Goal: Task Accomplishment & Management: Manage account settings

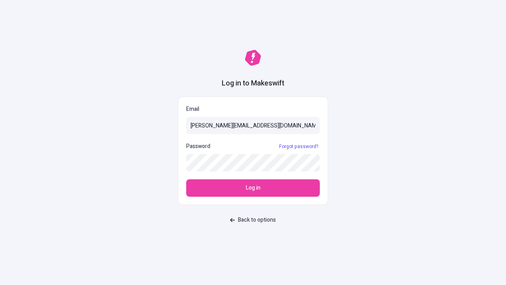
type input "[PERSON_NAME][EMAIL_ADDRESS][DOMAIN_NAME]"
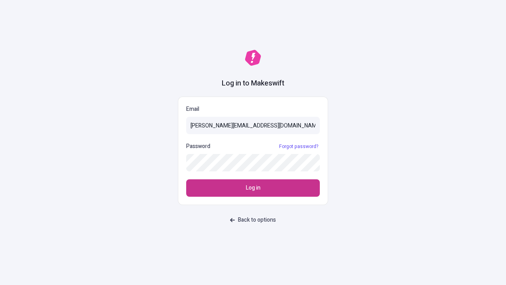
click at [253, 188] on span "Log in" at bounding box center [253, 188] width 15 height 9
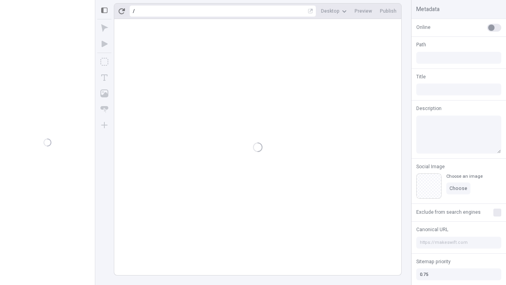
type input "/deep-link-demum"
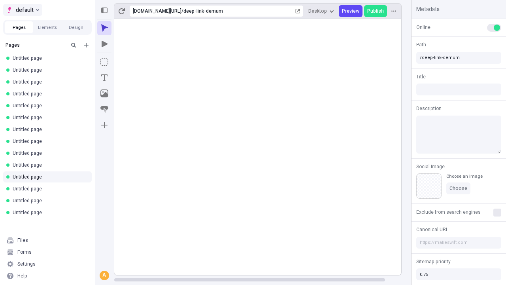
click at [22, 10] on span "default" at bounding box center [25, 9] width 18 height 9
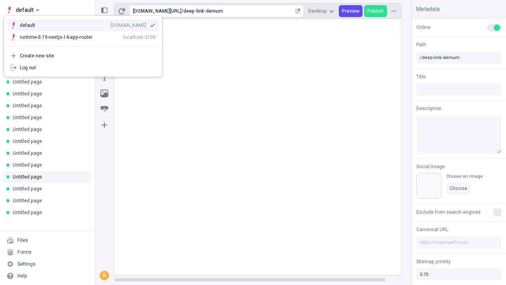
click at [83, 56] on div "Create new site" at bounding box center [88, 56] width 136 height 6
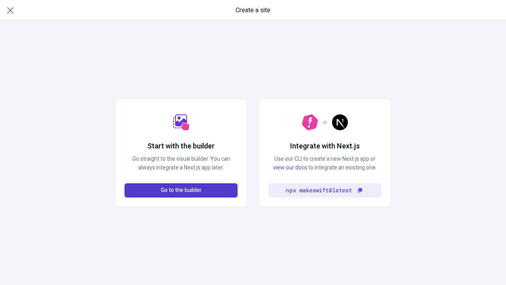
click at [181, 190] on span "Go to the builder" at bounding box center [181, 190] width 41 height 9
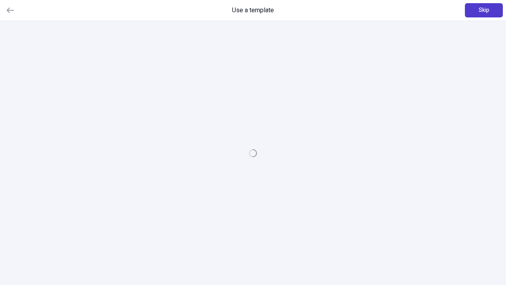
click at [484, 10] on span "Skip" at bounding box center [484, 10] width 11 height 9
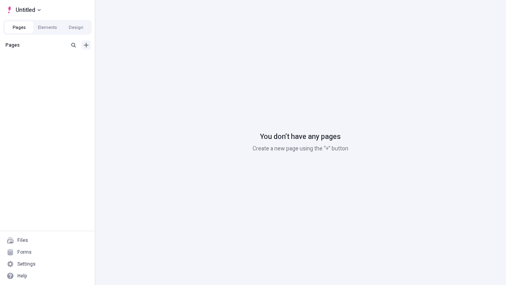
click at [86, 45] on icon "Add new" at bounding box center [86, 45] width 5 height 5
click at [128, 61] on span "Blank page" at bounding box center [132, 61] width 49 height 6
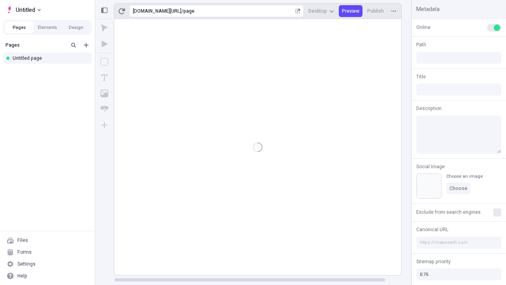
type input "/page"
click at [376, 11] on span "Publish" at bounding box center [376, 11] width 17 height 6
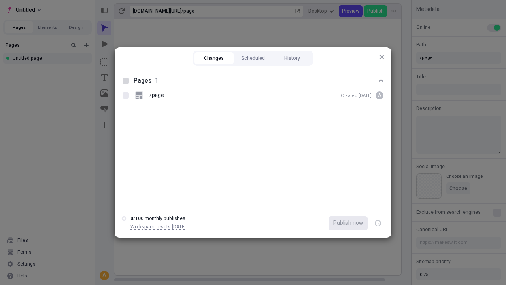
click at [214, 58] on button "Changes" at bounding box center [214, 58] width 39 height 12
click at [126, 81] on div at bounding box center [126, 81] width 6 height 6
checkbox input "true"
click at [378, 223] on icon "button" at bounding box center [379, 223] width 2 height 3
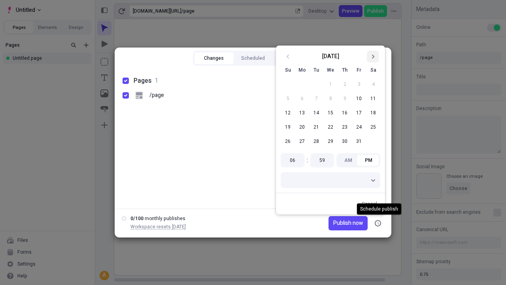
click at [373, 57] on icon "Go to next month" at bounding box center [373, 56] width 5 height 5
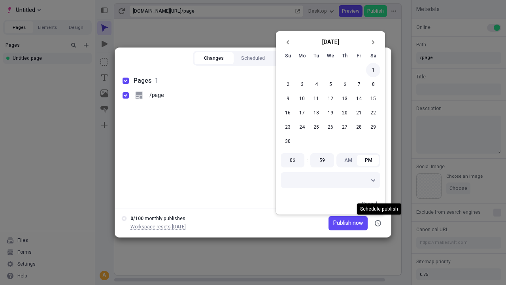
click at [373, 70] on button "1" at bounding box center [373, 70] width 14 height 14
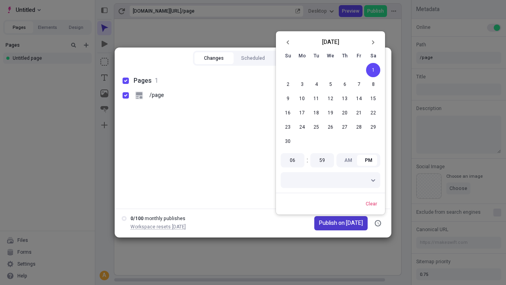
click at [336, 223] on span "Publish on [DATE]" at bounding box center [341, 223] width 44 height 9
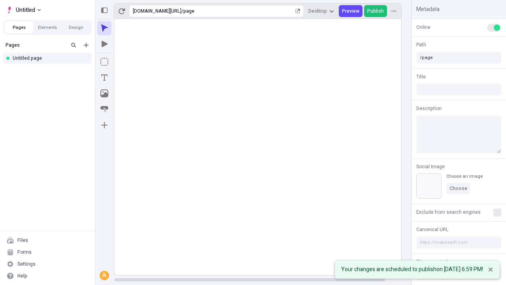
click at [376, 11] on span "Publish" at bounding box center [376, 11] width 17 height 6
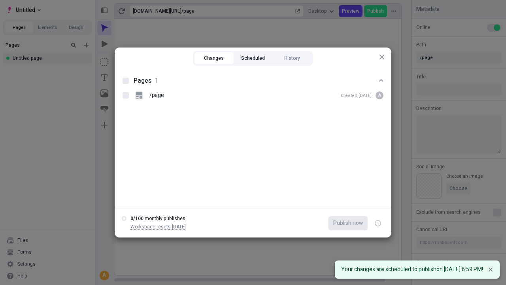
click at [253, 58] on button "Scheduled" at bounding box center [253, 58] width 39 height 12
